Goal: Task Accomplishment & Management: Complete application form

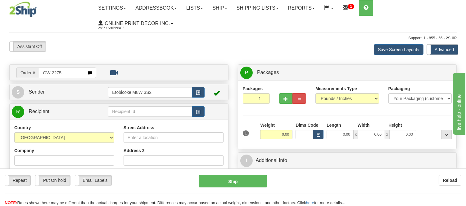
type input "OW-2275"
click at [237, 33] on body "Training Course Close Toggle navigation Settings Shipping Preferences New Recip…" at bounding box center [233, 103] width 466 height 206
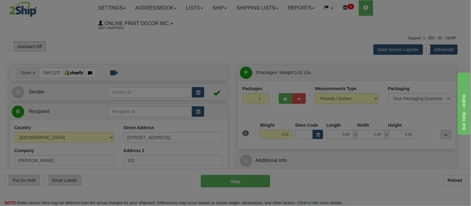
type input "[US_STATE][GEOGRAPHIC_DATA]"
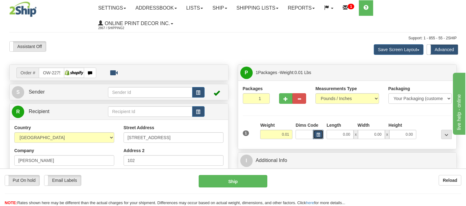
click at [317, 135] on span "button" at bounding box center [318, 134] width 4 height 3
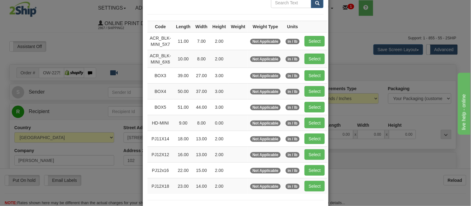
scroll to position [103, 0]
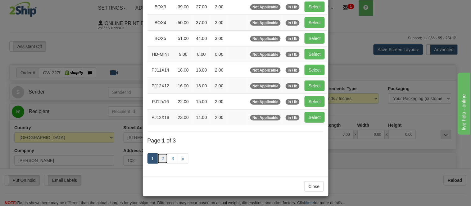
click at [157, 161] on link "2" at bounding box center [162, 159] width 11 height 11
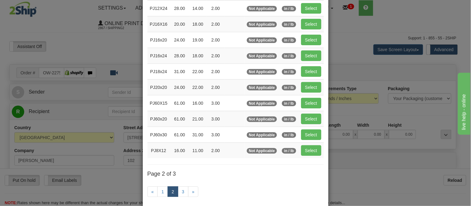
scroll to position [101, 0]
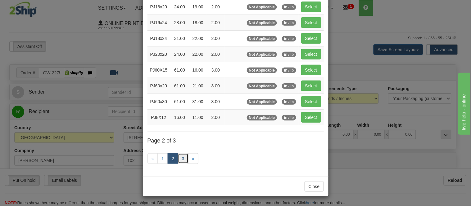
click at [181, 157] on link "3" at bounding box center [183, 159] width 11 height 11
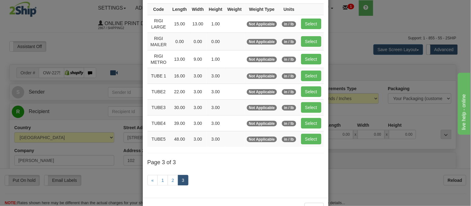
scroll to position [40, 0]
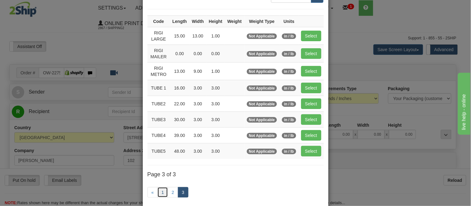
click at [157, 192] on link "1" at bounding box center [162, 192] width 11 height 11
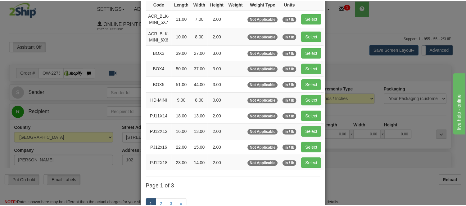
scroll to position [74, 0]
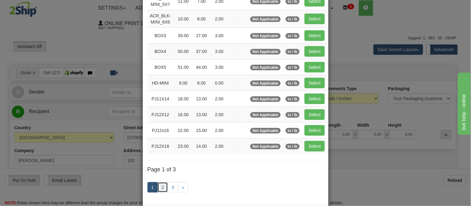
click at [162, 188] on link "2" at bounding box center [162, 188] width 11 height 11
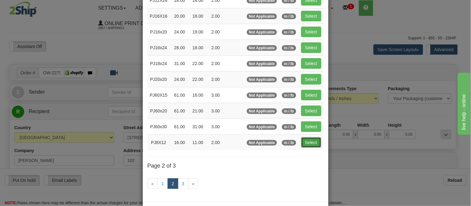
click at [306, 142] on button "Select" at bounding box center [311, 142] width 20 height 11
type input "PJ8X12"
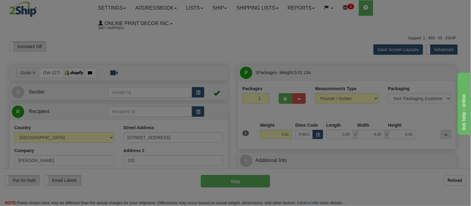
type input "16.00"
type input "11.00"
type input "2.00"
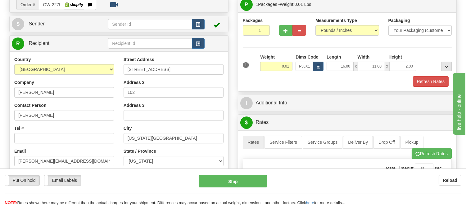
scroll to position [69, 0]
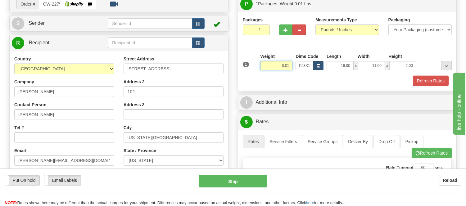
drag, startPoint x: 276, startPoint y: 61, endPoint x: 300, endPoint y: 70, distance: 25.4
click at [300, 70] on div "1 Weight 0.01 Dims Code x x" at bounding box center [347, 64] width 212 height 22
type input "2.00"
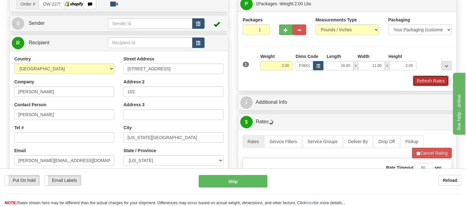
click at [442, 86] on button "Refresh Rates" at bounding box center [431, 81] width 36 height 11
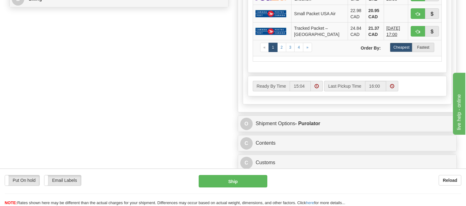
scroll to position [345, 0]
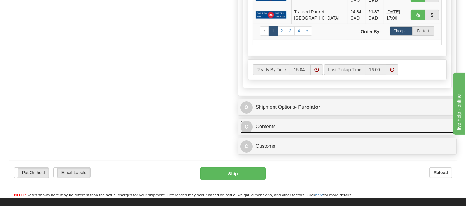
click at [310, 131] on link "C Contents" at bounding box center [347, 127] width 214 height 13
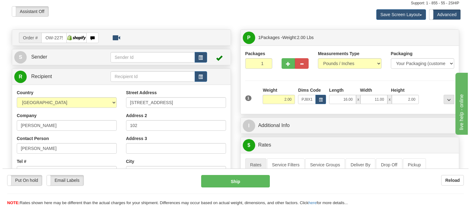
scroll to position [34, 0]
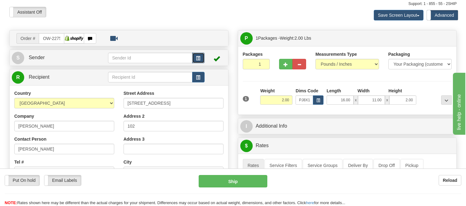
click at [202, 57] on button "button" at bounding box center [198, 58] width 12 height 11
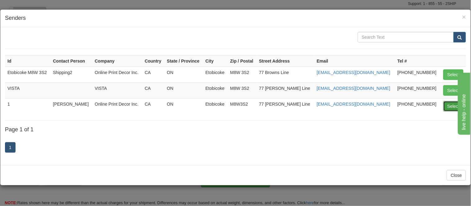
click at [451, 110] on button "Select" at bounding box center [453, 106] width 20 height 11
type input "1"
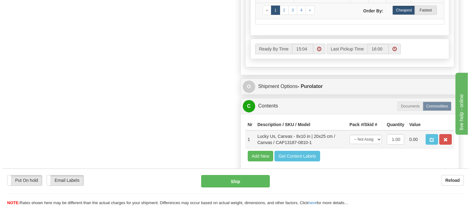
scroll to position [414, 0]
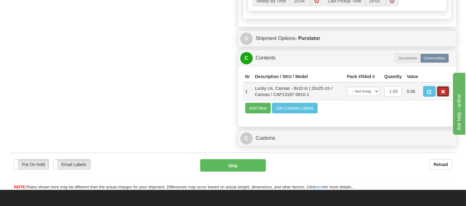
click at [443, 94] on span "button" at bounding box center [443, 92] width 4 height 4
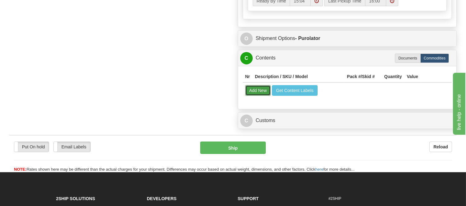
click at [268, 89] on button "Add New" at bounding box center [258, 90] width 26 height 11
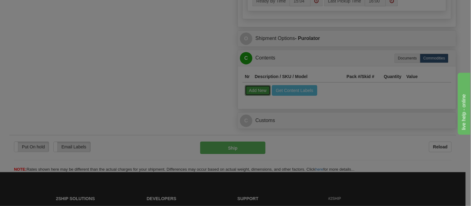
select select
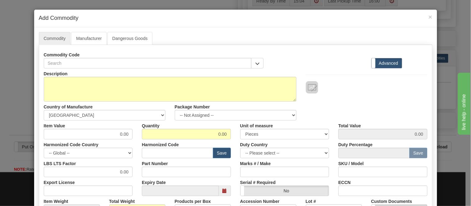
drag, startPoint x: 258, startPoint y: 54, endPoint x: 258, endPoint y: 57, distance: 3.4
click at [258, 57] on div "Commodity Code" at bounding box center [154, 59] width 220 height 19
click at [258, 60] on button "button" at bounding box center [257, 63] width 12 height 11
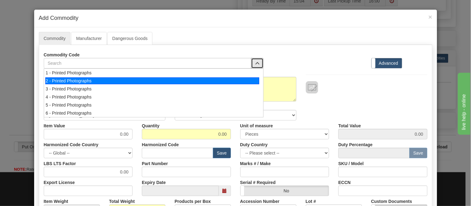
click at [202, 81] on div "2 - Printed Photographs" at bounding box center [152, 81] width 214 height 7
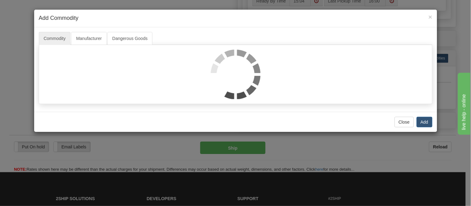
select select "1"
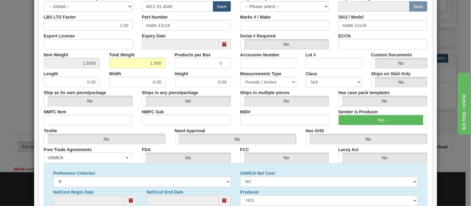
scroll to position [201, 0]
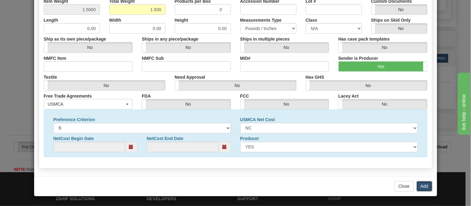
click at [420, 187] on button "Add" at bounding box center [425, 187] width 16 height 11
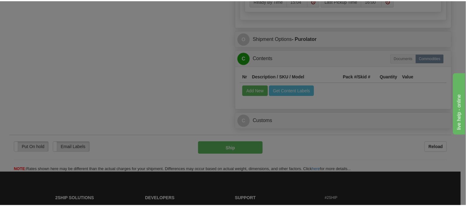
scroll to position [0, 0]
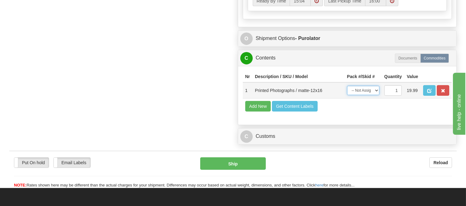
click at [365, 94] on select "-- Not Assigned -- Item 1" at bounding box center [363, 90] width 32 height 9
select select "0"
click at [347, 92] on select "-- Not Assigned -- Item 1" at bounding box center [363, 90] width 32 height 9
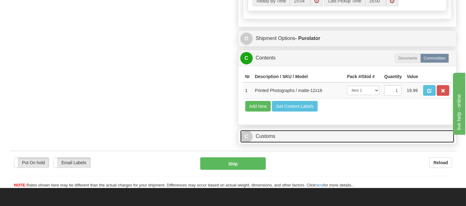
click at [282, 143] on link "C Customs" at bounding box center [347, 136] width 214 height 13
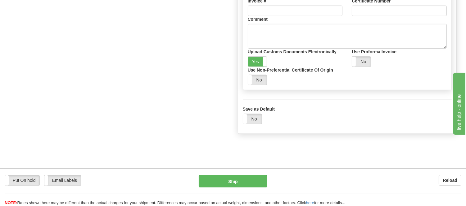
scroll to position [578, 0]
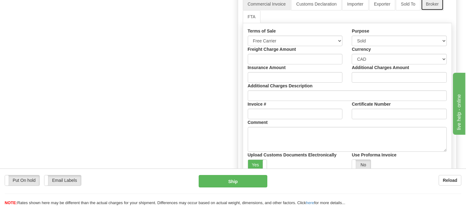
click at [436, 11] on link "Broker" at bounding box center [432, 4] width 23 height 13
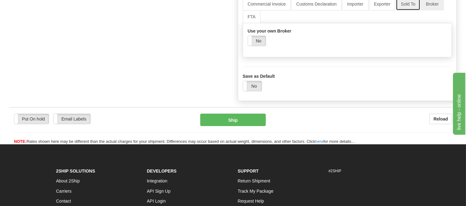
click at [412, 11] on link "Sold To" at bounding box center [408, 4] width 24 height 13
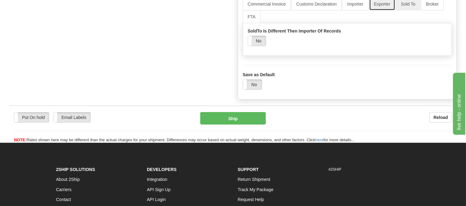
click at [388, 11] on link "Exporter" at bounding box center [382, 4] width 26 height 13
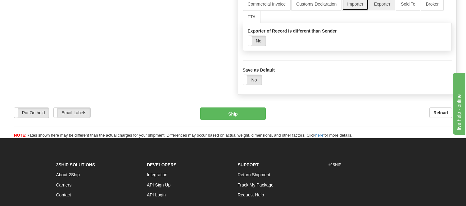
click at [365, 11] on link "Importer" at bounding box center [355, 4] width 26 height 13
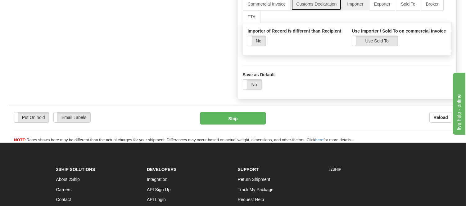
click at [319, 11] on link "Customs Declaration" at bounding box center [316, 4] width 50 height 13
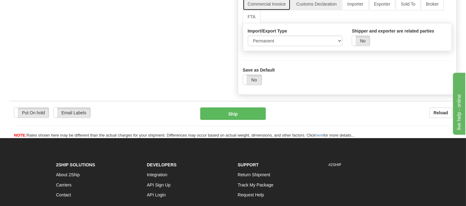
click at [283, 11] on link "Commercial Invoice" at bounding box center [267, 4] width 48 height 13
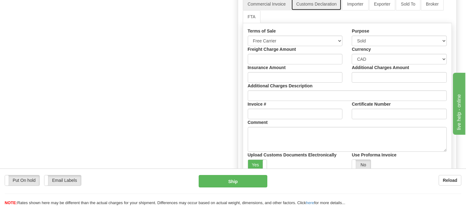
click at [302, 11] on link "Customs Declaration" at bounding box center [316, 4] width 50 height 13
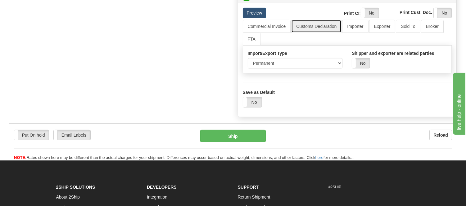
scroll to position [543, 0]
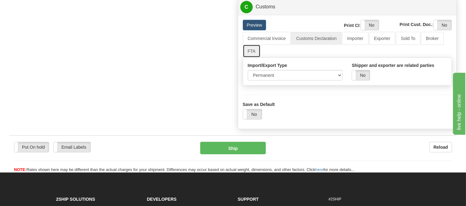
click at [257, 58] on link "FTA" at bounding box center [252, 51] width 18 height 13
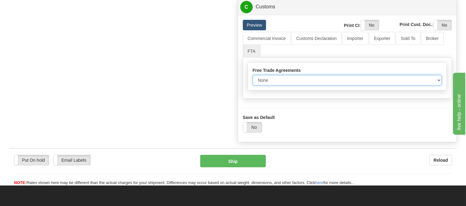
click at [354, 86] on select "None Other USMCA CETA CUKTCA" at bounding box center [347, 80] width 189 height 11
select select "1"
click at [253, 86] on select "None Other USMCA CETA CUKTCA" at bounding box center [347, 80] width 189 height 11
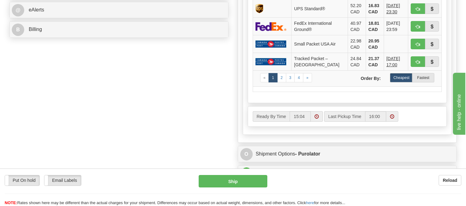
scroll to position [199, 0]
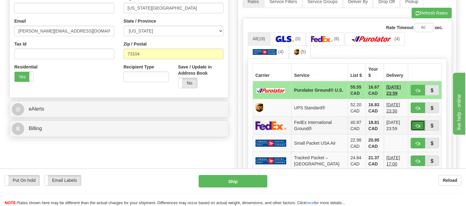
click at [422, 120] on button "button" at bounding box center [418, 125] width 14 height 11
type input "92"
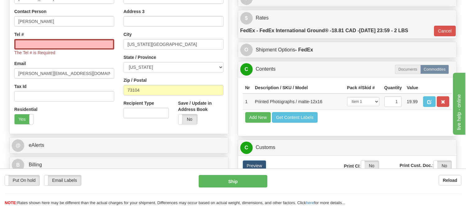
scroll to position [129, 0]
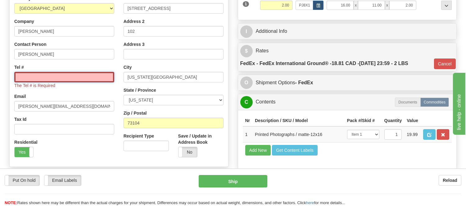
click at [35, 78] on input "Tel #" at bounding box center [64, 77] width 100 height 11
type input "[PHONE_NUMBER]"
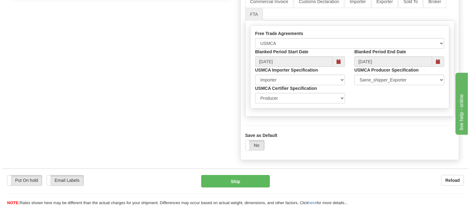
scroll to position [345, 0]
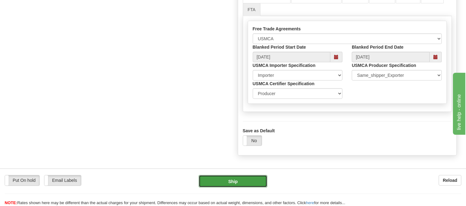
click at [255, 184] on button "Ship" at bounding box center [233, 181] width 68 height 12
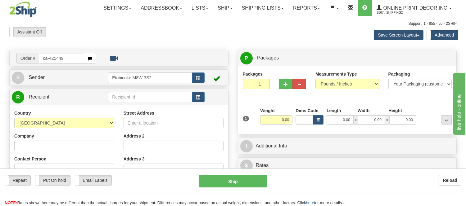
type input "ca-425449"
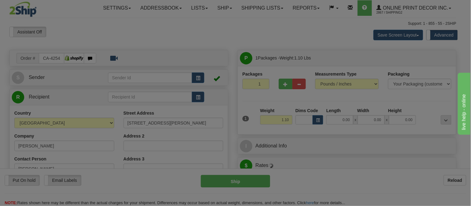
type input "TRENTON"
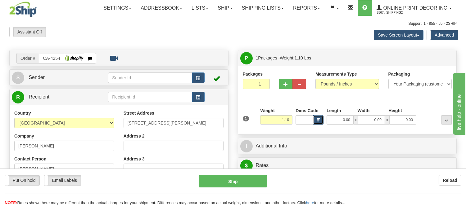
click at [315, 120] on button "button" at bounding box center [318, 119] width 11 height 9
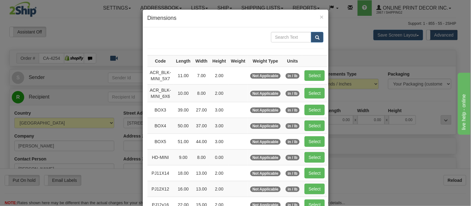
scroll to position [104, 0]
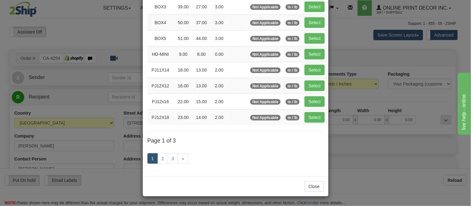
click at [174, 152] on div "1 2 3 »" at bounding box center [235, 159] width 176 height 25
click at [169, 162] on link "3" at bounding box center [173, 159] width 11 height 11
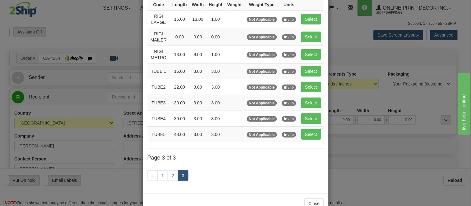
scroll to position [69, 0]
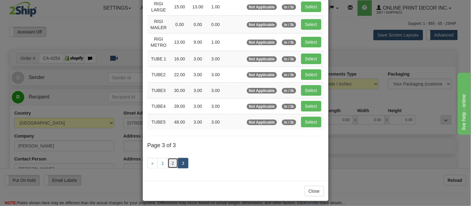
click at [168, 162] on link "2" at bounding box center [173, 163] width 11 height 11
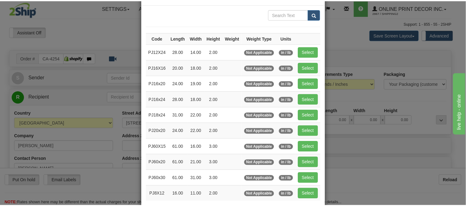
scroll to position [34, 0]
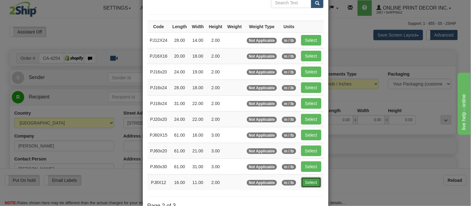
click at [301, 185] on button "Select" at bounding box center [311, 183] width 20 height 11
type input "PJ8X12"
type input "16.00"
type input "11.00"
type input "2.00"
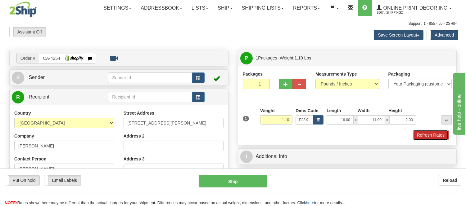
click at [440, 134] on button "Refresh Rates" at bounding box center [431, 135] width 36 height 11
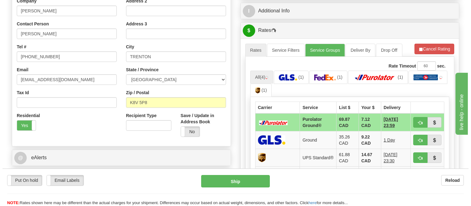
scroll to position [138, 0]
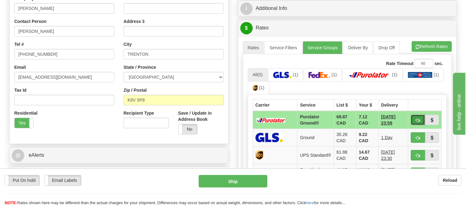
click at [421, 120] on button "button" at bounding box center [418, 120] width 14 height 11
type input "260"
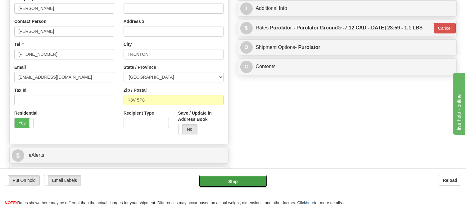
click at [215, 183] on button "Ship" at bounding box center [233, 181] width 68 height 12
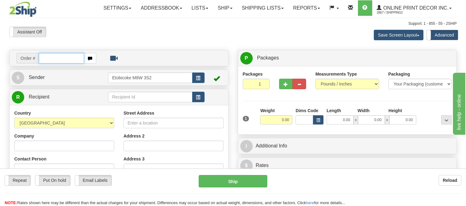
click at [71, 60] on input "text" at bounding box center [61, 58] width 45 height 11
type input "ca-425425"
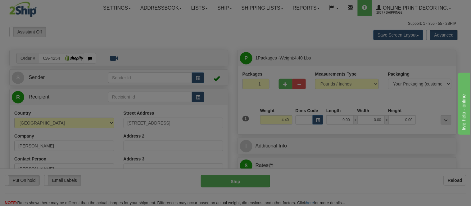
type input "HUNTS POINT"
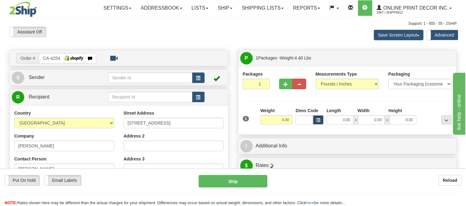
click at [317, 118] on button "button" at bounding box center [318, 119] width 11 height 9
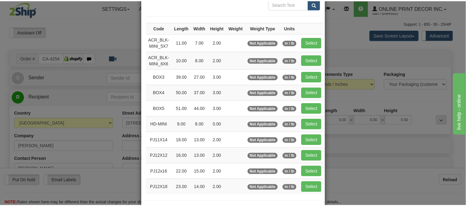
scroll to position [69, 0]
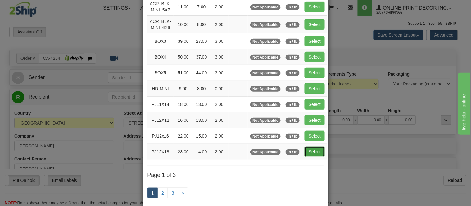
click at [312, 153] on button "Select" at bounding box center [314, 152] width 20 height 11
type input "PJ12X18"
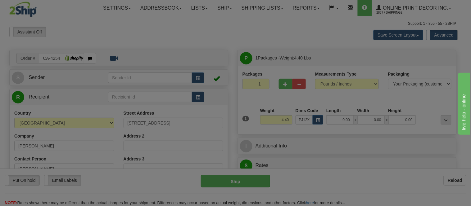
type input "23.00"
type input "14.00"
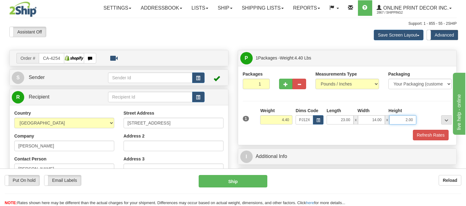
click at [405, 120] on input "2.00" at bounding box center [402, 119] width 27 height 9
type input "4.00"
click at [416, 136] on button "Refresh Rates" at bounding box center [431, 135] width 36 height 11
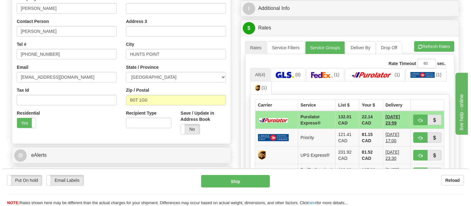
scroll to position [172, 0]
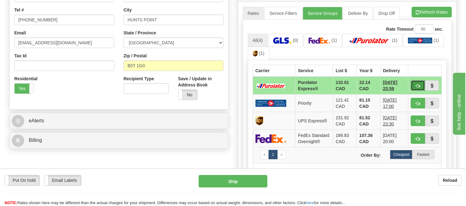
click at [414, 86] on button "button" at bounding box center [418, 85] width 14 height 11
type input "202"
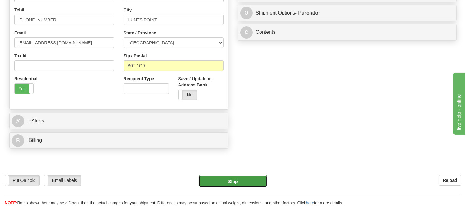
click at [206, 182] on button "Ship" at bounding box center [233, 181] width 68 height 12
